Goal: Check status: Check status

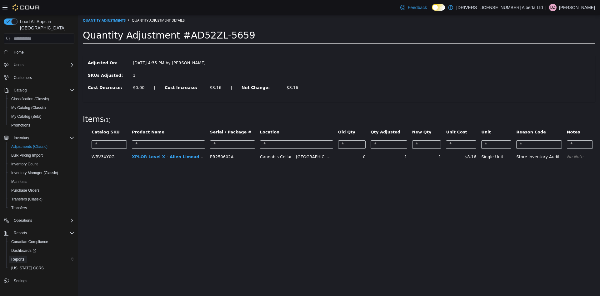
click at [24, 255] on link "Reports" at bounding box center [18, 259] width 18 height 8
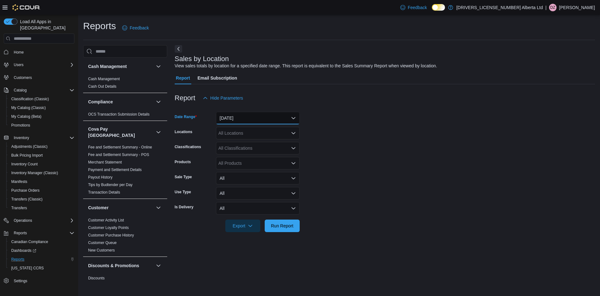
click at [288, 120] on button "[DATE]" at bounding box center [258, 118] width 84 height 13
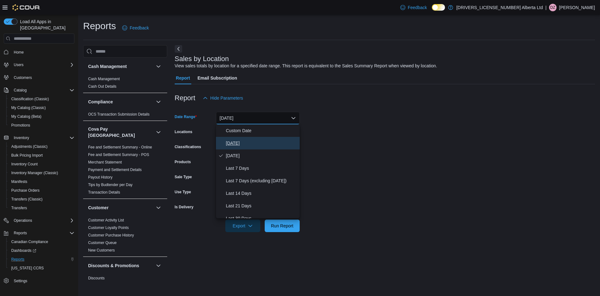
click at [267, 145] on span "[DATE]" at bounding box center [261, 143] width 71 height 8
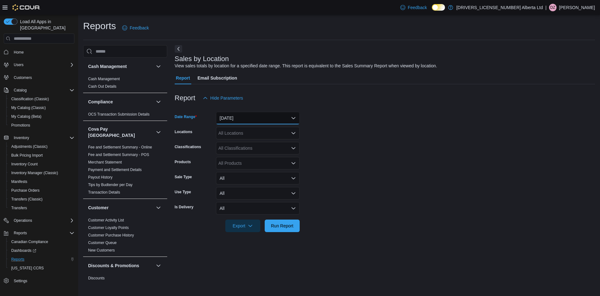
drag, startPoint x: 279, startPoint y: 119, endPoint x: 279, endPoint y: 123, distance: 3.5
click at [279, 120] on button "[DATE]" at bounding box center [258, 118] width 84 height 13
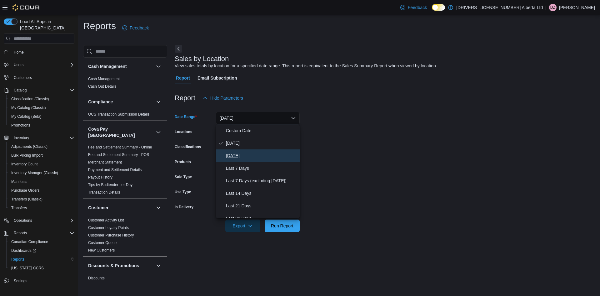
click at [279, 154] on span "[DATE]" at bounding box center [261, 156] width 71 height 8
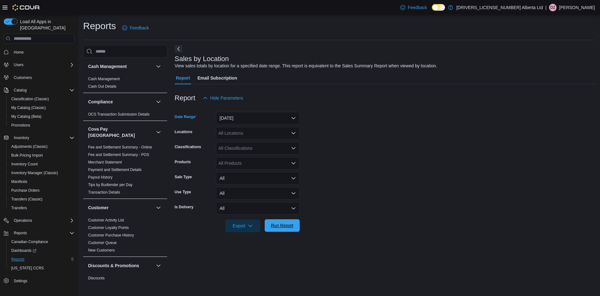
click at [284, 227] on span "Run Report" at bounding box center [282, 225] width 23 height 6
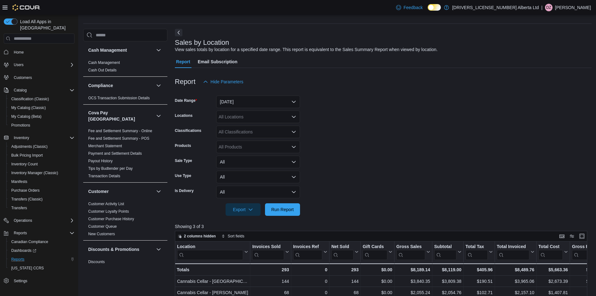
scroll to position [31, 0]
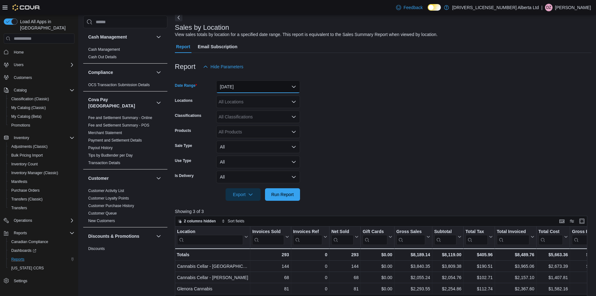
click at [285, 87] on button "[DATE]" at bounding box center [258, 86] width 84 height 13
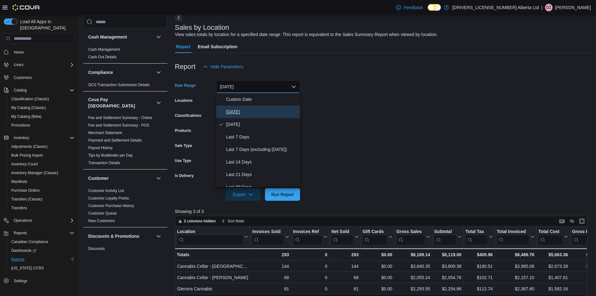
click at [290, 113] on span "[DATE]" at bounding box center [261, 112] width 71 height 8
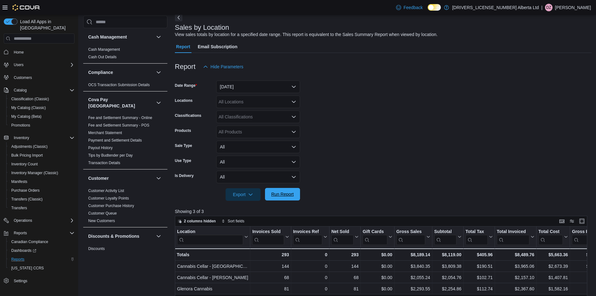
click at [289, 190] on span "Run Report" at bounding box center [283, 194] width 28 height 13
